Goal: Transaction & Acquisition: Subscribe to service/newsletter

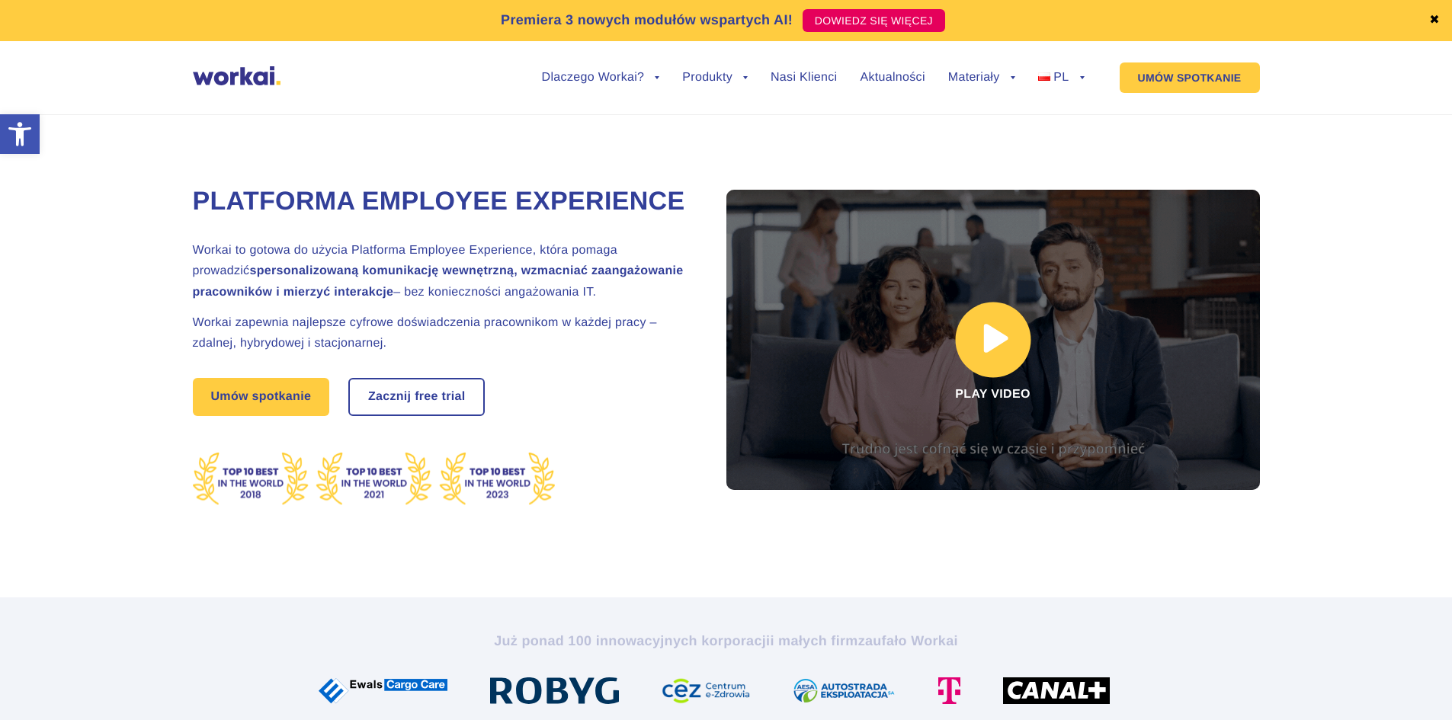
click at [1009, 334] on link at bounding box center [993, 340] width 534 height 300
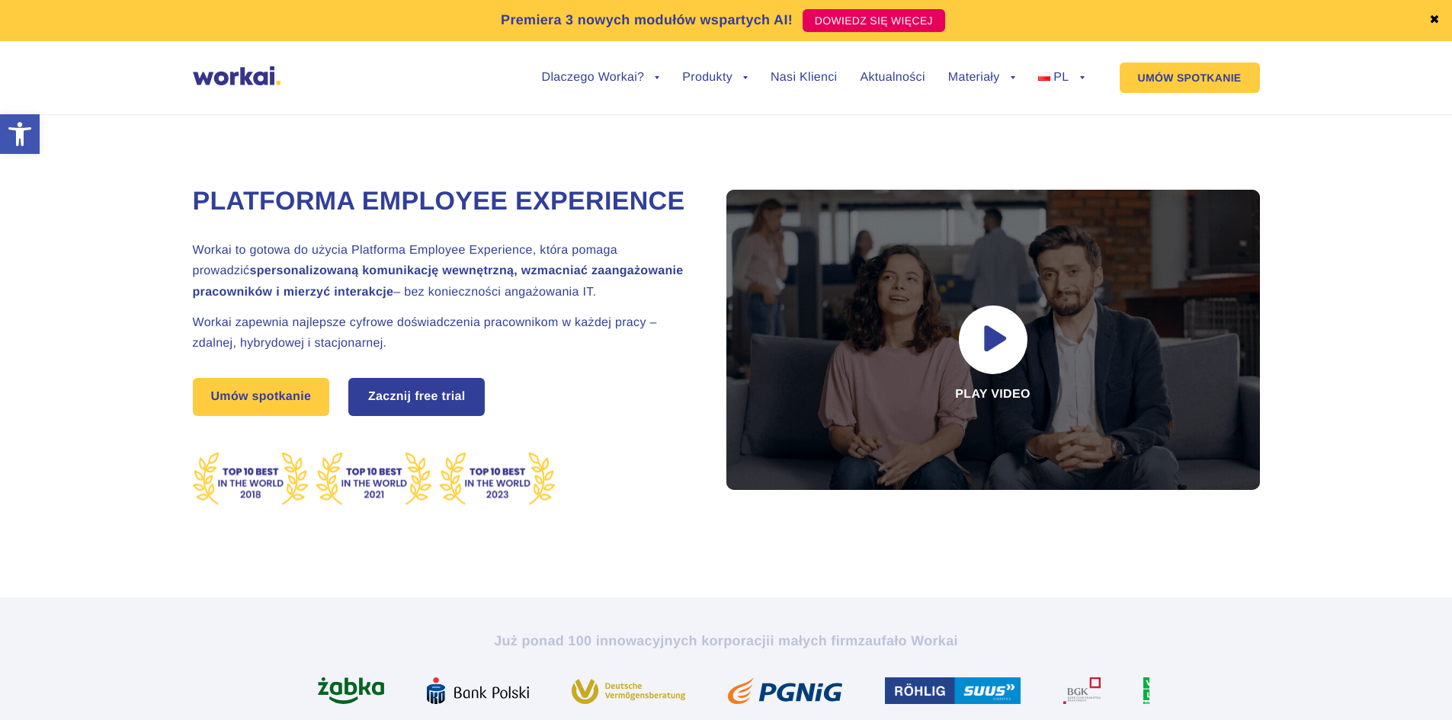
click at [391, 415] on link "Zacznij free trial" at bounding box center [417, 397] width 134 height 35
